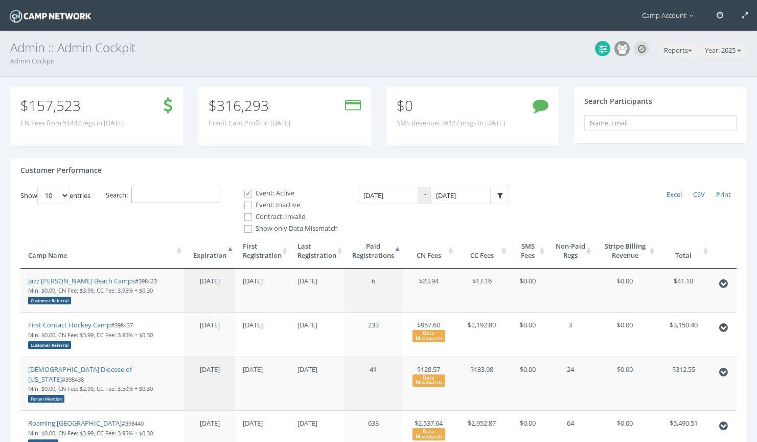
click at [167, 190] on input "Search:" at bounding box center [175, 195] width 89 height 17
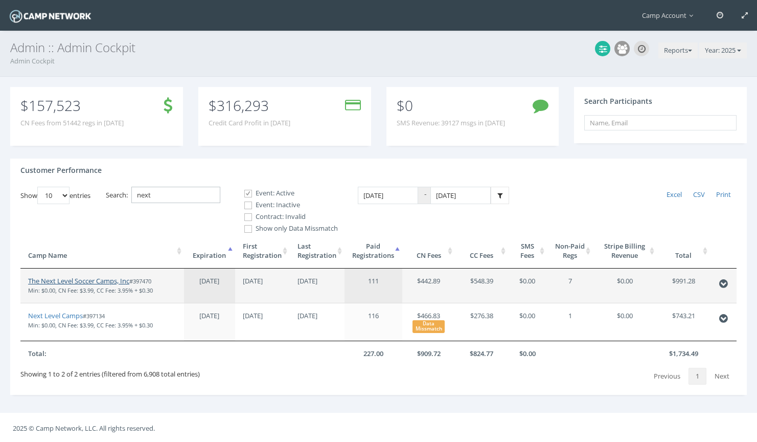
type input "next"
click at [84, 281] on link "The Next Level Soccer Camps, Inc" at bounding box center [78, 280] width 101 height 9
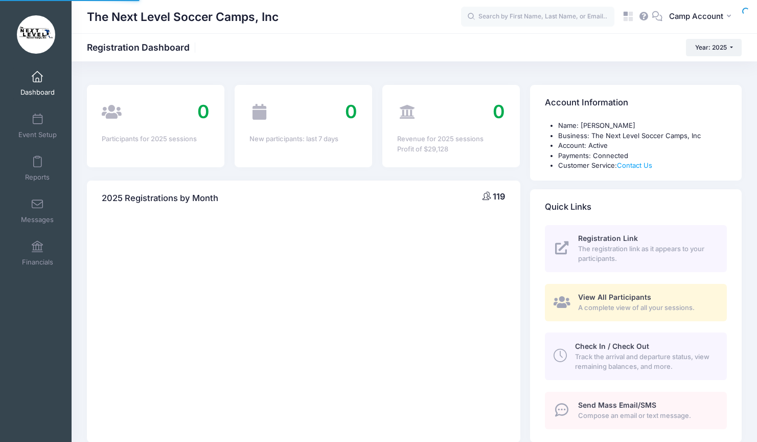
select select
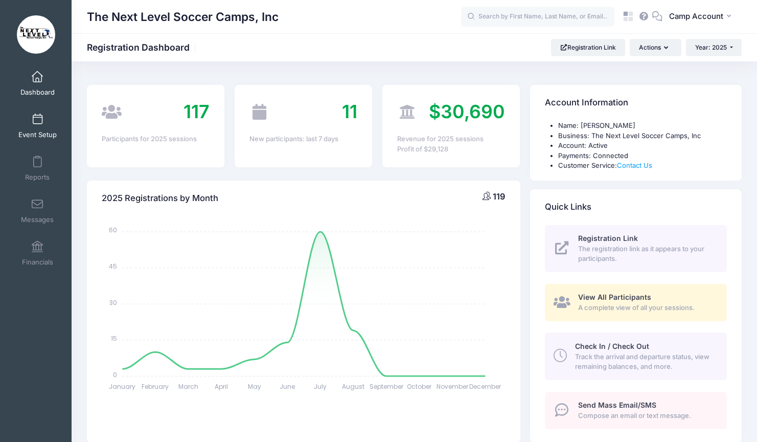
click at [34, 131] on span "Event Setup" at bounding box center [37, 134] width 38 height 9
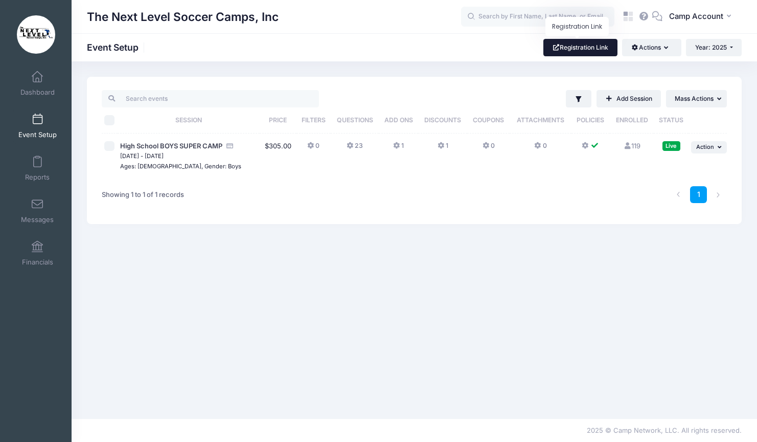
click at [590, 53] on link "Registration Link" at bounding box center [580, 47] width 74 height 17
click at [704, 148] on span "Action" at bounding box center [705, 146] width 18 height 7
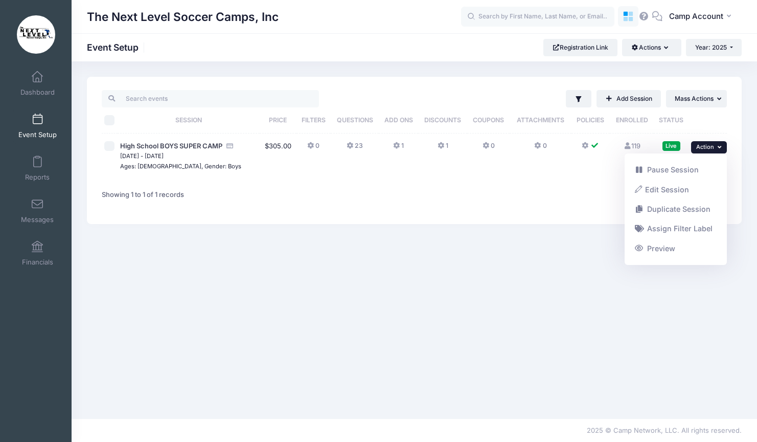
click at [630, 22] on icon at bounding box center [629, 17] width 12 height 12
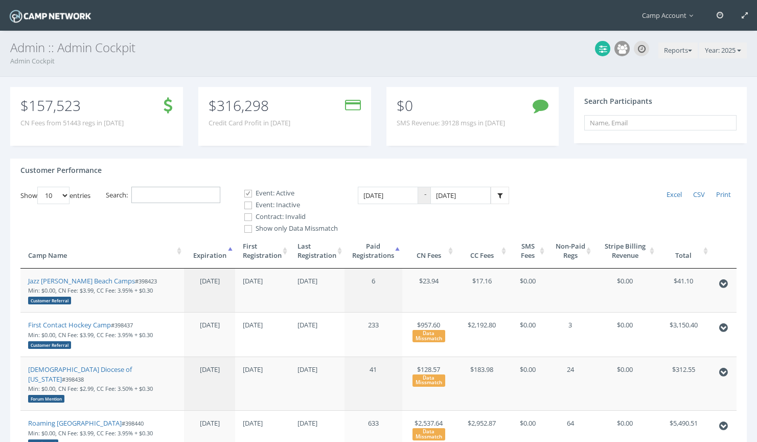
click at [199, 189] on input "Search:" at bounding box center [175, 195] width 89 height 17
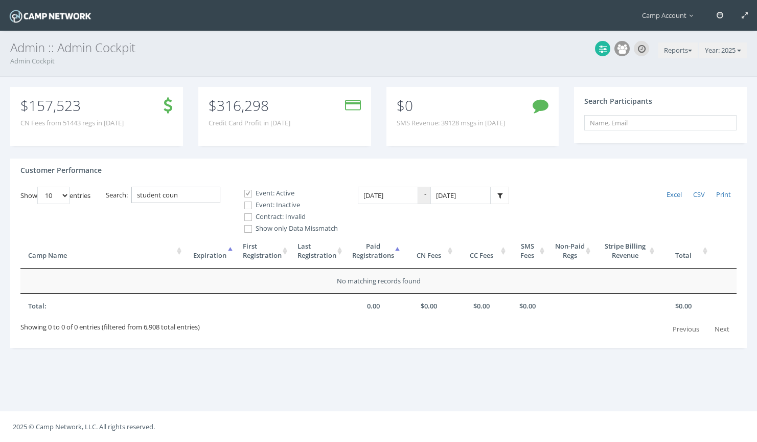
type input "student coun"
click at [274, 200] on label "Event: Inactive" at bounding box center [287, 205] width 102 height 10
click at [247, 200] on input "Event: Inactive" at bounding box center [243, 205] width 10 height 10
checkbox input "true"
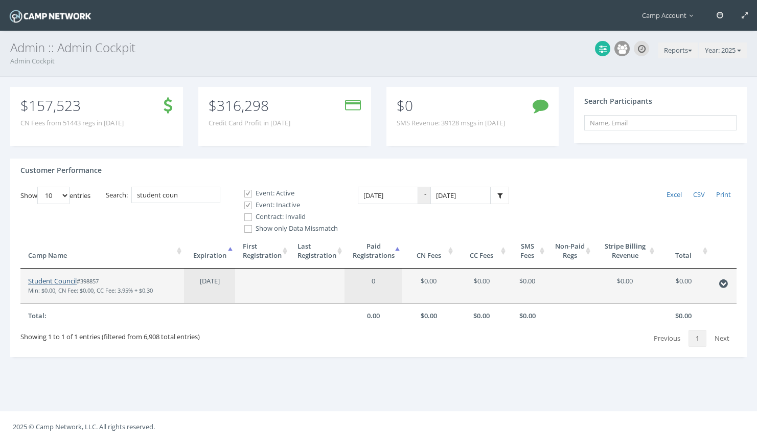
click at [64, 278] on link "Student Council" at bounding box center [52, 280] width 49 height 9
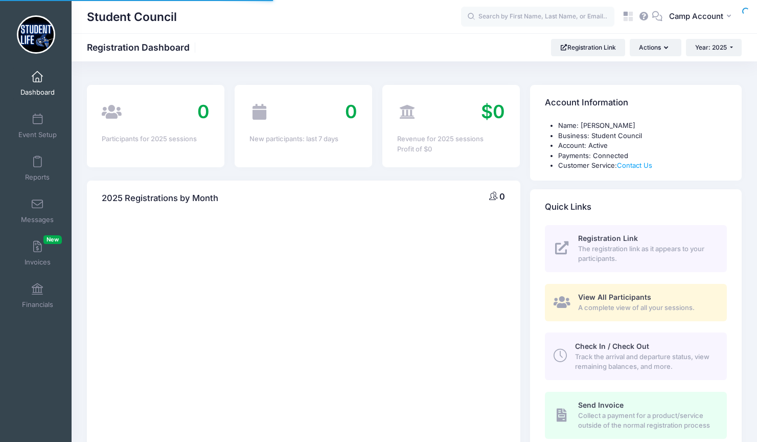
select select
click at [49, 133] on span "Event Setup" at bounding box center [37, 134] width 38 height 9
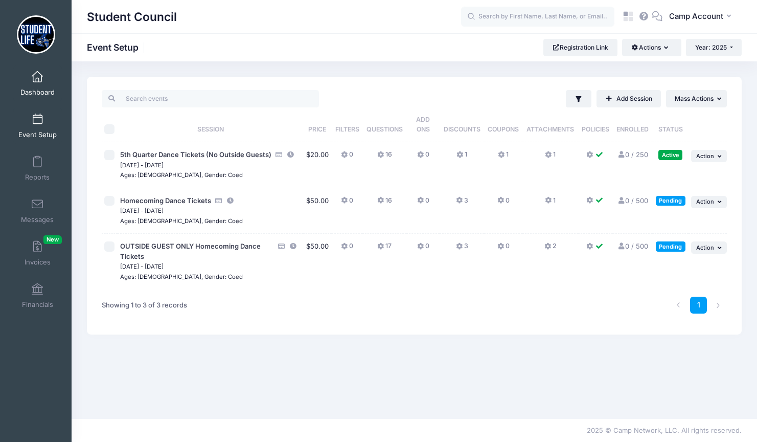
click at [37, 81] on span at bounding box center [37, 77] width 0 height 11
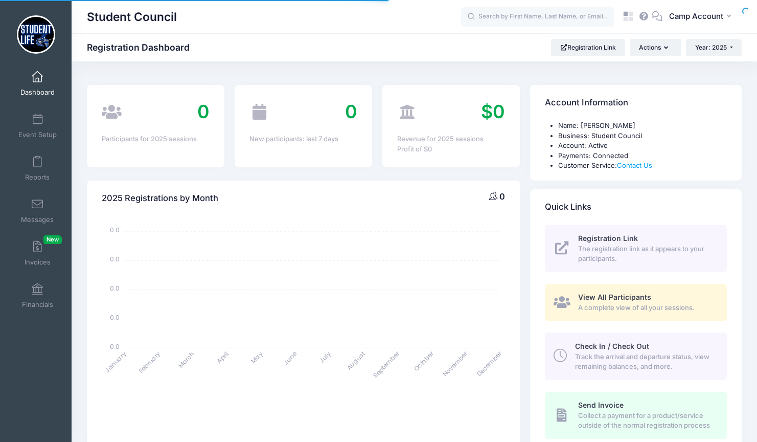
select select
click at [710, 21] on span "Camp Account" at bounding box center [696, 16] width 54 height 11
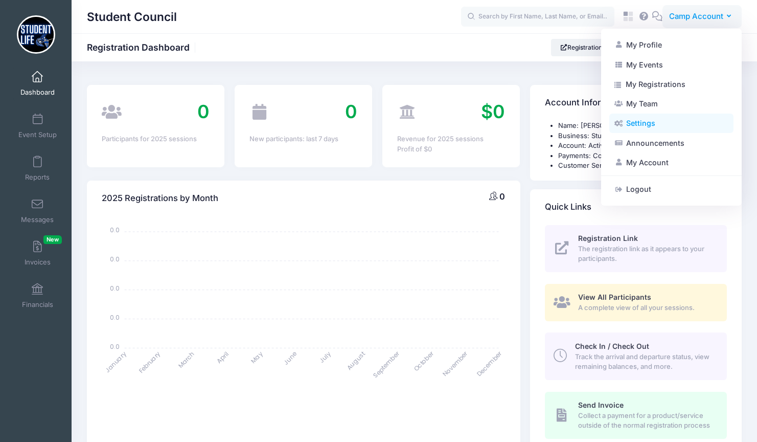
click at [650, 125] on link "Settings" at bounding box center [671, 122] width 124 height 19
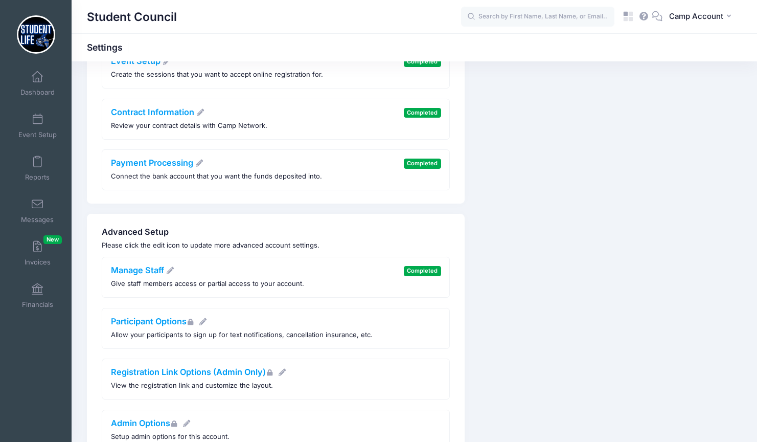
scroll to position [224, 0]
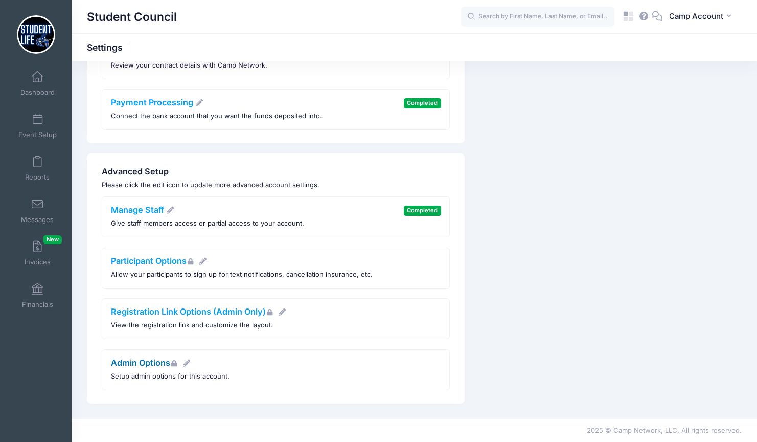
click at [156, 362] on link "Admin Options" at bounding box center [151, 362] width 80 height 10
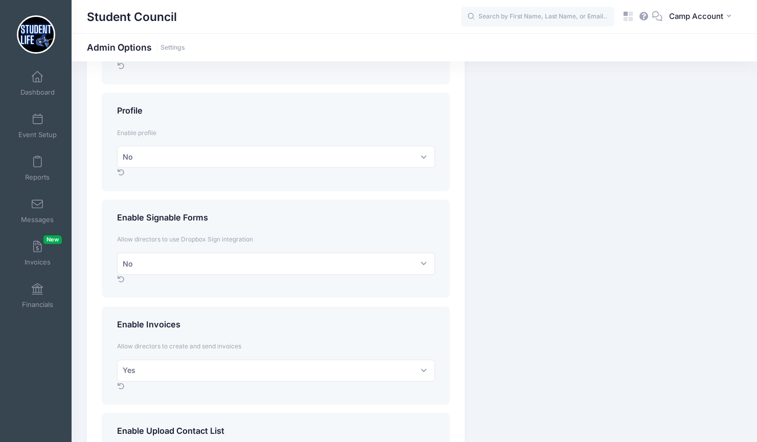
scroll to position [802, 0]
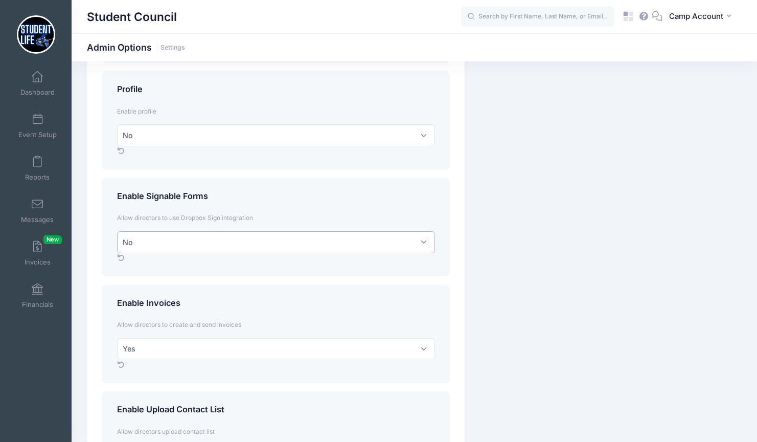
click at [218, 243] on select "No Yes" at bounding box center [276, 242] width 318 height 22
select select "1"
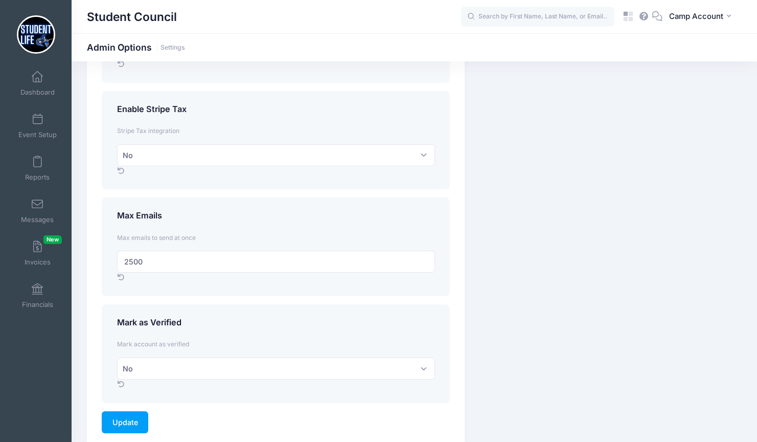
scroll to position [1359, 0]
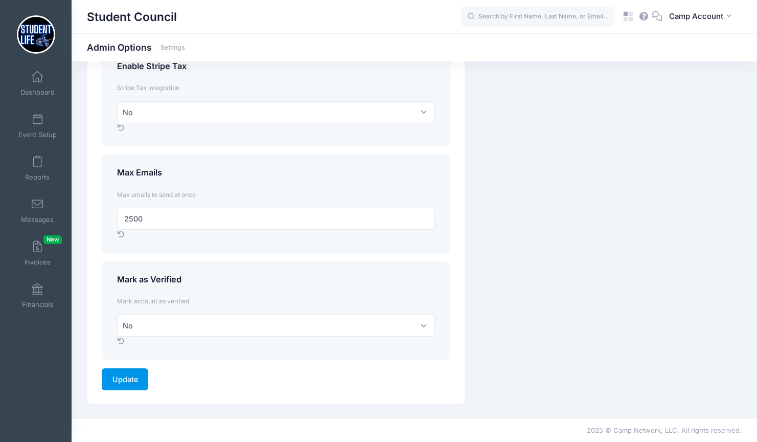
click at [133, 382] on input "Update" at bounding box center [125, 379] width 47 height 22
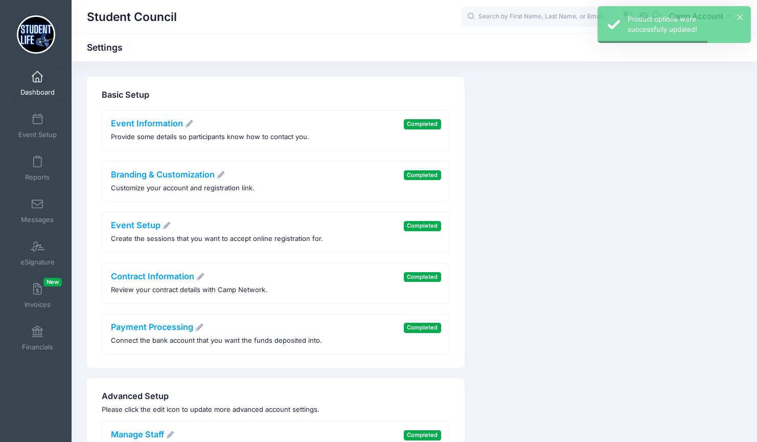
click at [38, 84] on link "Dashboard" at bounding box center [37, 83] width 49 height 36
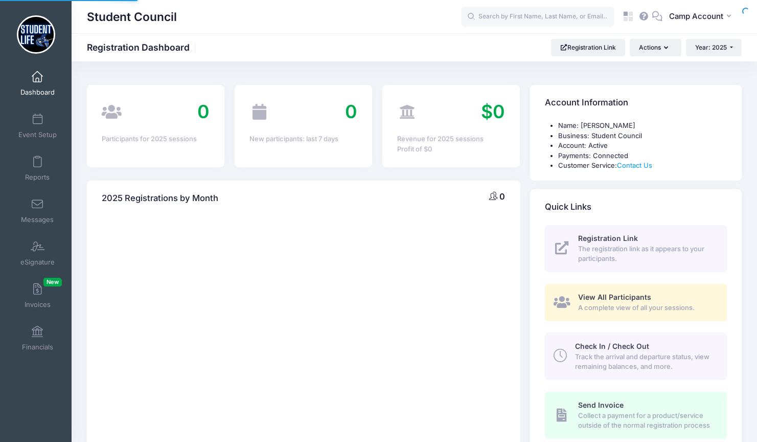
select select
click at [704, 15] on span "Camp Account" at bounding box center [696, 16] width 54 height 11
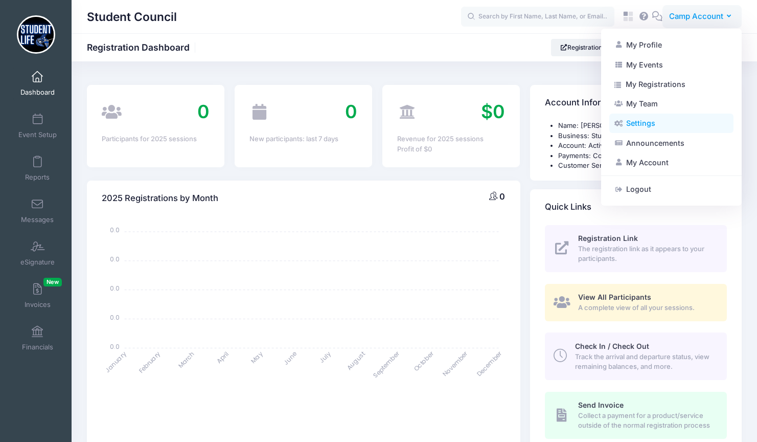
click at [659, 119] on link "Settings" at bounding box center [671, 122] width 124 height 19
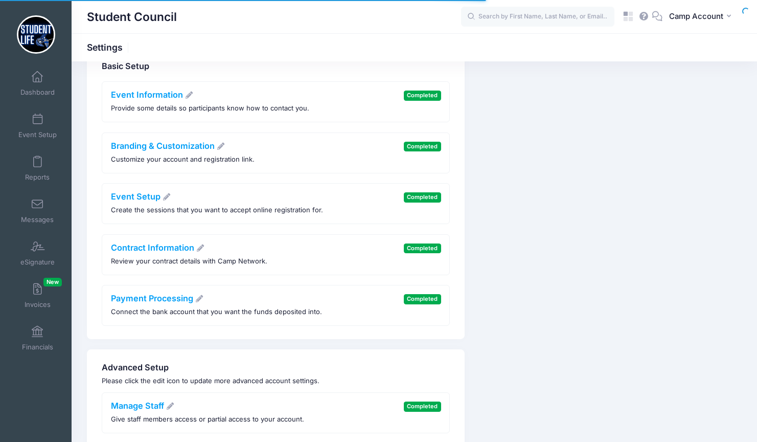
scroll to position [49, 0]
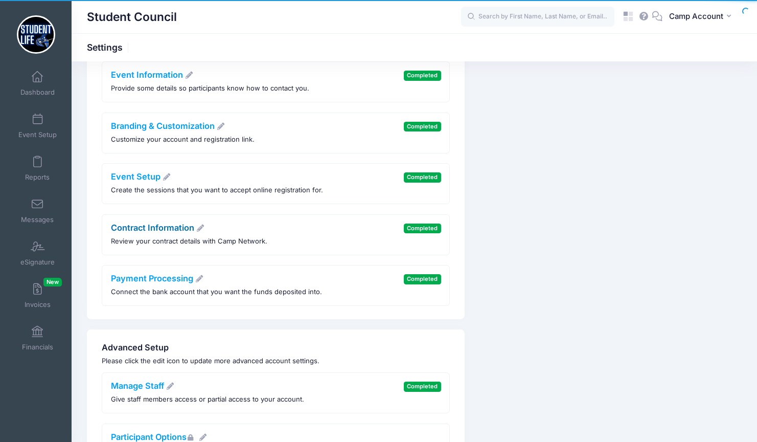
click at [177, 223] on link "Contract Information" at bounding box center [158, 227] width 94 height 10
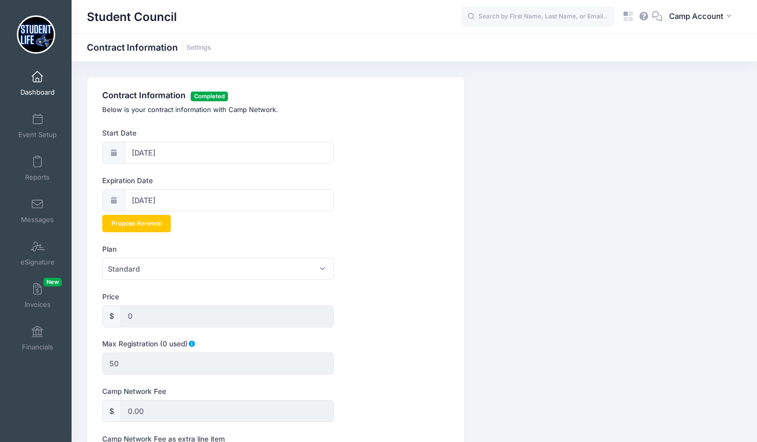
click at [42, 97] on link "Dashboard" at bounding box center [37, 83] width 49 height 36
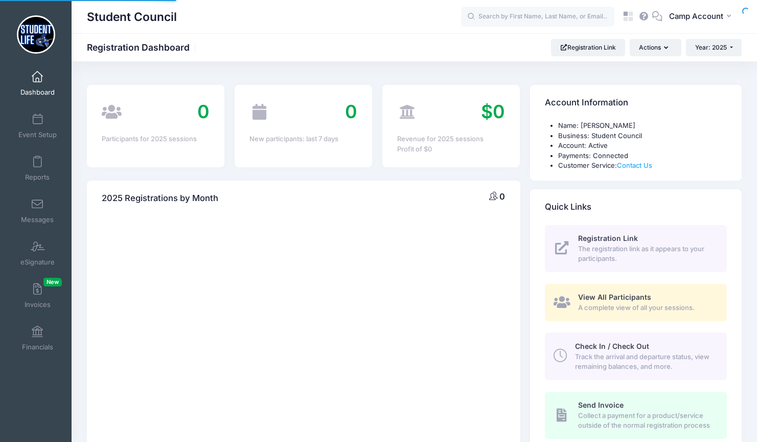
select select
click at [677, 25] on button "CA Camp Account" at bounding box center [701, 17] width 79 height 24
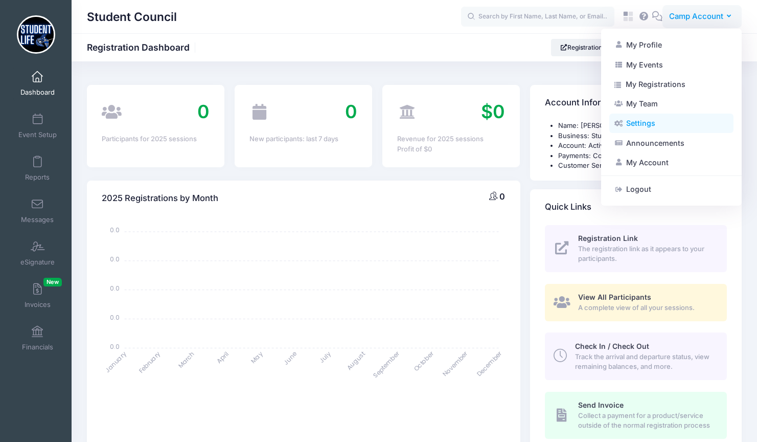
click at [670, 123] on link "Settings" at bounding box center [671, 122] width 124 height 19
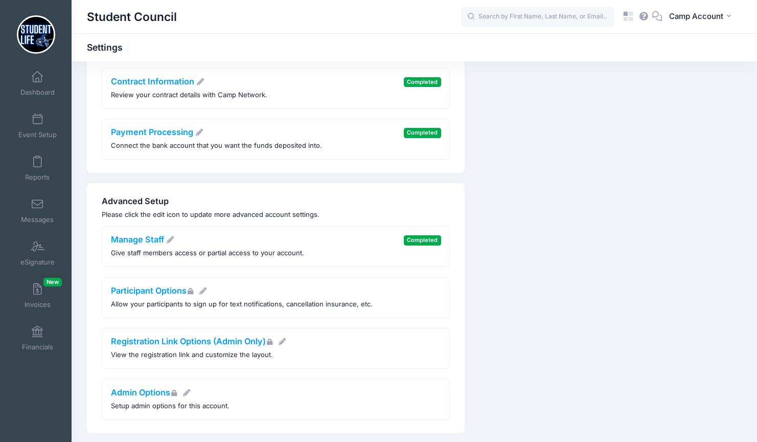
scroll to position [170, 0]
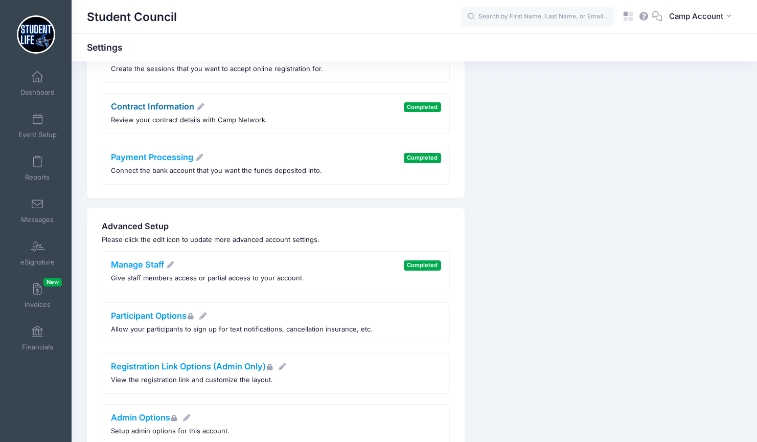
click at [162, 109] on link "Contract Information" at bounding box center [158, 106] width 94 height 10
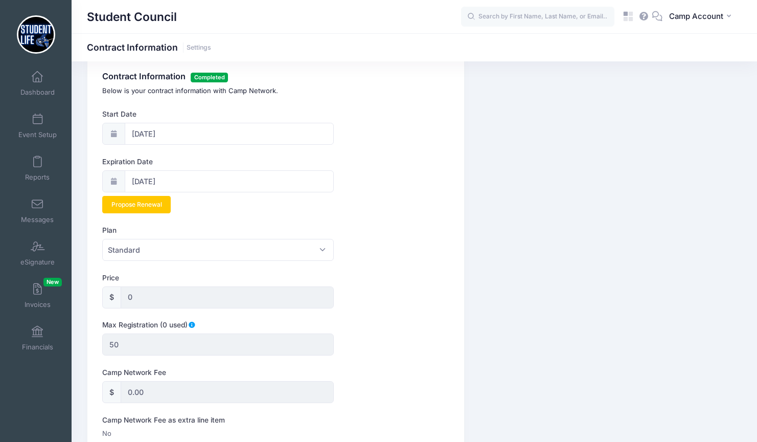
scroll to position [20, 0]
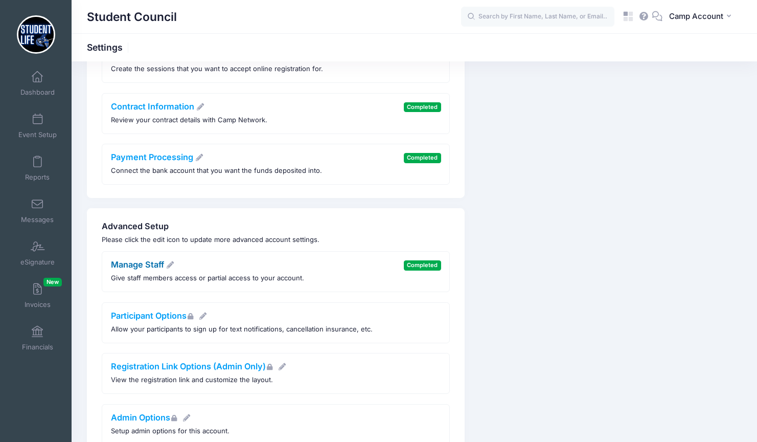
click at [159, 265] on link "Manage Staff" at bounding box center [143, 264] width 64 height 10
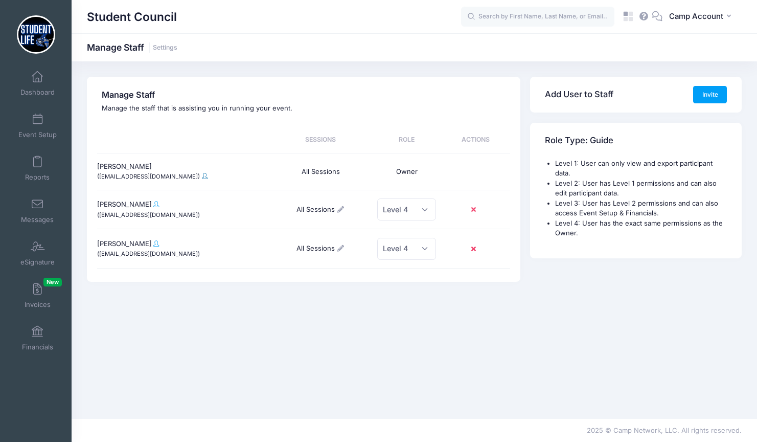
click at [202, 178] on span at bounding box center [205, 176] width 6 height 6
